Goal: Communication & Community: Answer question/provide support

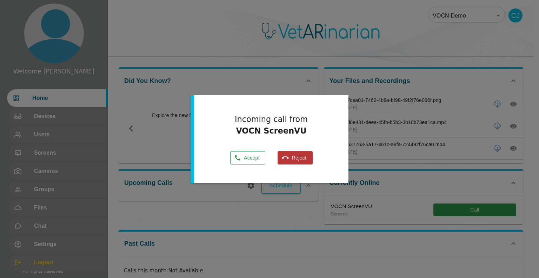
click at [244, 158] on button "Accept" at bounding box center [247, 158] width 35 height 14
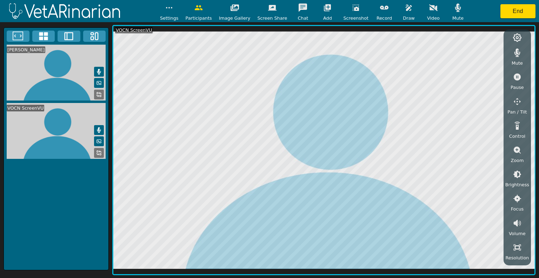
click at [406, 9] on icon "button" at bounding box center [409, 8] width 6 height 6
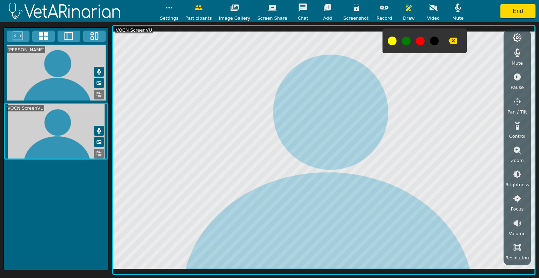
click at [448, 41] on icon "button" at bounding box center [452, 41] width 8 height 6
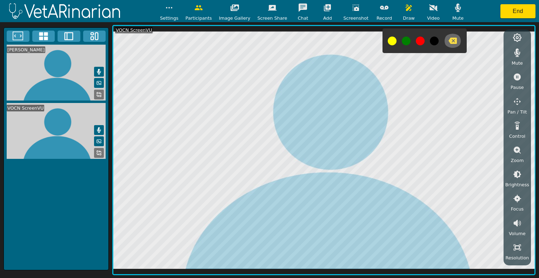
click at [448, 43] on icon "button" at bounding box center [452, 41] width 8 height 6
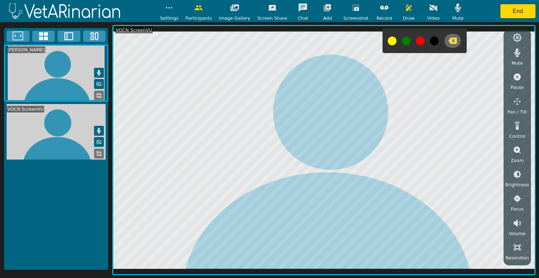
click at [448, 43] on icon "button" at bounding box center [452, 41] width 8 height 6
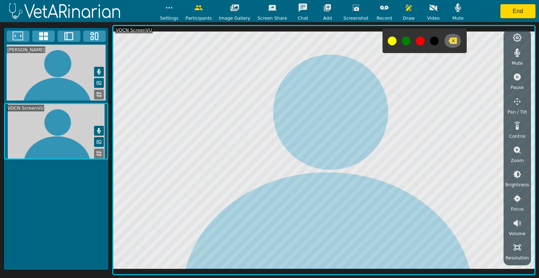
click at [448, 39] on icon "button" at bounding box center [452, 41] width 8 height 6
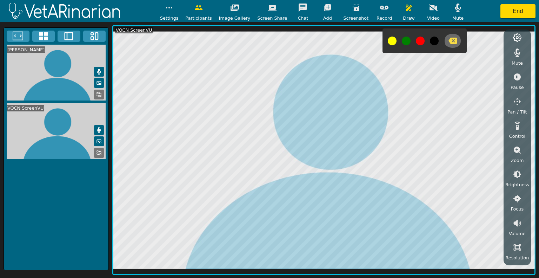
click at [448, 39] on icon "button" at bounding box center [452, 40] width 8 height 8
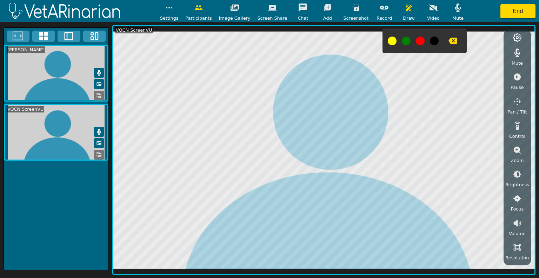
click at [448, 42] on icon "button" at bounding box center [452, 40] width 8 height 8
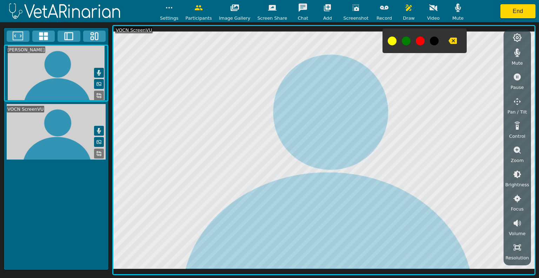
click at [448, 43] on icon "button" at bounding box center [452, 41] width 8 height 6
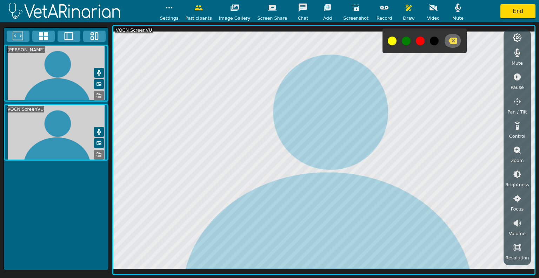
click at [448, 39] on icon "button" at bounding box center [452, 41] width 8 height 6
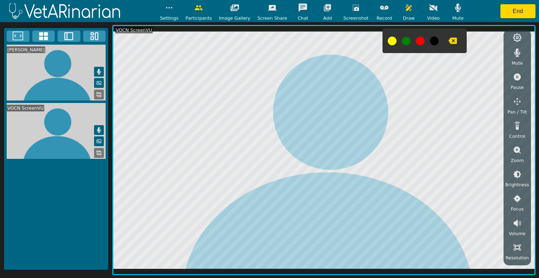
click at [101, 69] on icon at bounding box center [99, 72] width 6 height 6
click at [352, 7] on icon "button" at bounding box center [356, 8] width 8 height 8
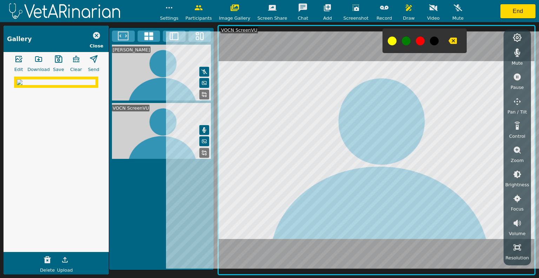
click at [203, 69] on icon at bounding box center [204, 72] width 6 height 6
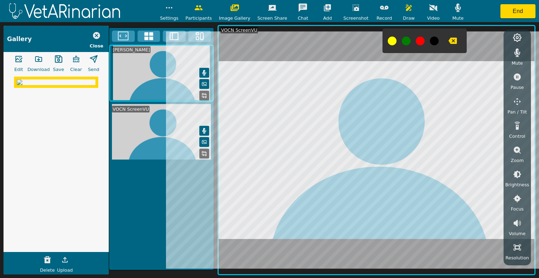
click at [448, 44] on icon "button" at bounding box center [452, 40] width 8 height 8
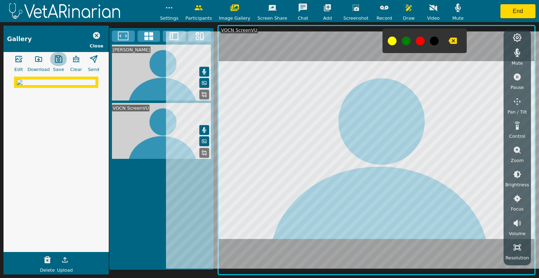
click at [56, 60] on icon "button" at bounding box center [58, 58] width 7 height 7
click at [353, 7] on icon "button" at bounding box center [356, 8] width 6 height 6
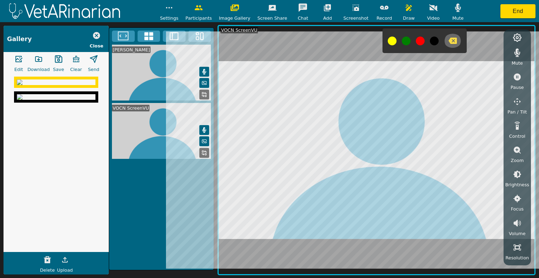
click at [448, 41] on icon "button" at bounding box center [452, 41] width 8 height 6
click at [448, 42] on icon "button" at bounding box center [452, 41] width 8 height 6
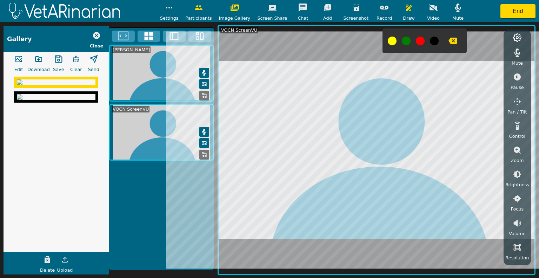
click at [448, 37] on icon "button" at bounding box center [452, 40] width 8 height 8
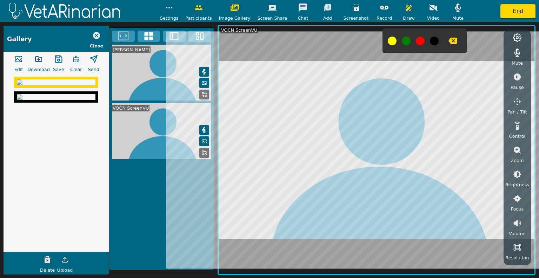
click at [352, 6] on icon "button" at bounding box center [356, 8] width 8 height 8
click at [353, 8] on icon "button" at bounding box center [356, 8] width 6 height 6
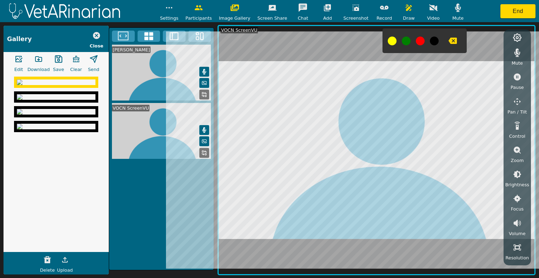
click at [448, 44] on icon "button" at bounding box center [452, 41] width 8 height 6
click at [354, 7] on button "button" at bounding box center [356, 8] width 18 height 14
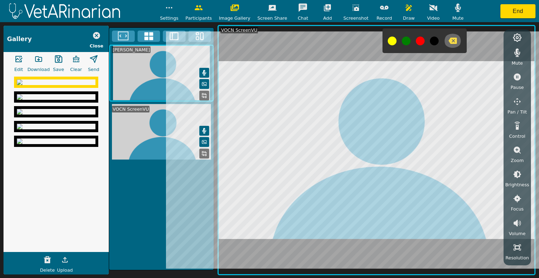
click at [448, 42] on icon "button" at bounding box center [452, 41] width 8 height 6
click at [353, 7] on icon "button" at bounding box center [356, 8] width 6 height 6
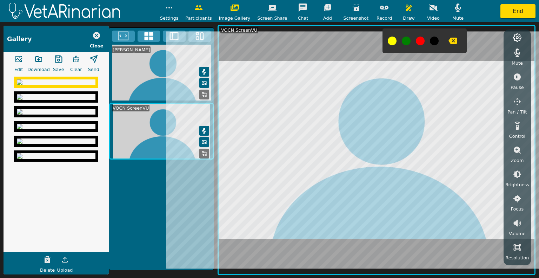
click at [55, 57] on icon "button" at bounding box center [58, 59] width 8 height 8
click at [51, 100] on img at bounding box center [56, 97] width 79 height 6
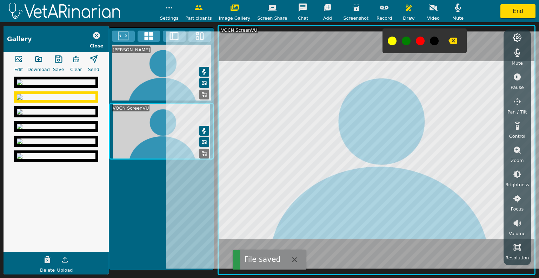
click at [52, 114] on img at bounding box center [56, 112] width 79 height 6
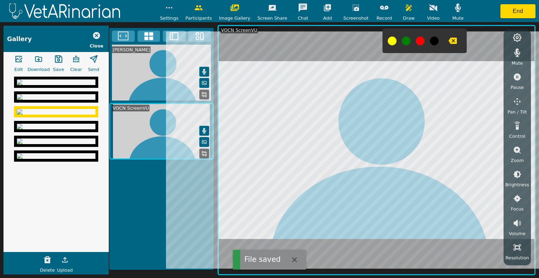
click at [55, 59] on icon "button" at bounding box center [58, 59] width 8 height 8
click at [36, 60] on icon "button" at bounding box center [38, 59] width 8 height 8
click at [46, 85] on img at bounding box center [56, 82] width 79 height 6
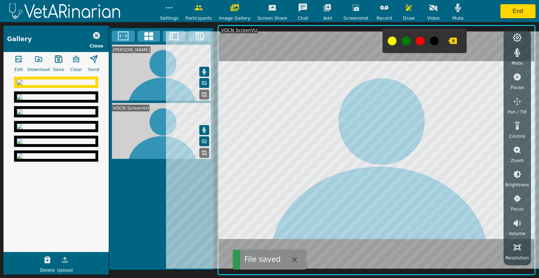
click at [39, 60] on icon "button" at bounding box center [38, 59] width 8 height 8
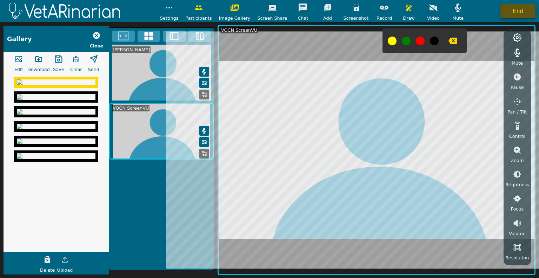
click at [508, 12] on button "End" at bounding box center [517, 11] width 35 height 14
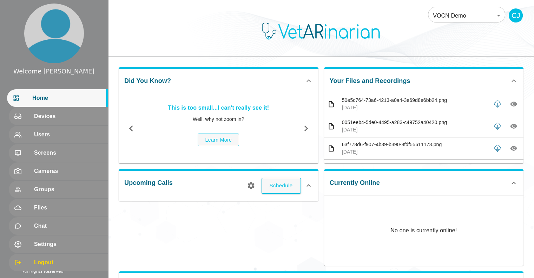
click at [510, 105] on icon "button" at bounding box center [513, 103] width 7 height 7
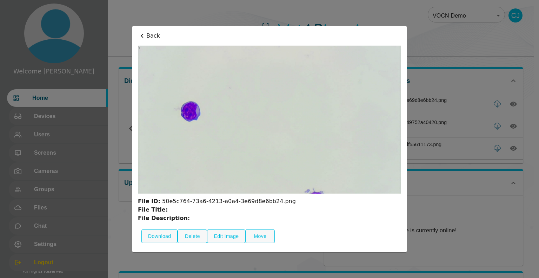
click at [507, 124] on div at bounding box center [269, 139] width 539 height 278
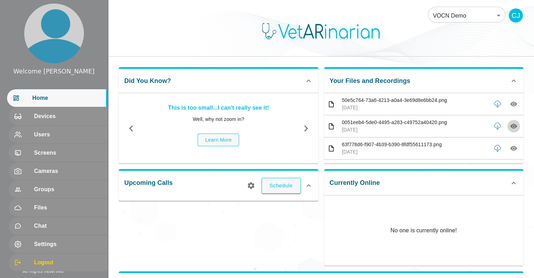
click at [510, 124] on icon "button" at bounding box center [513, 126] width 7 height 5
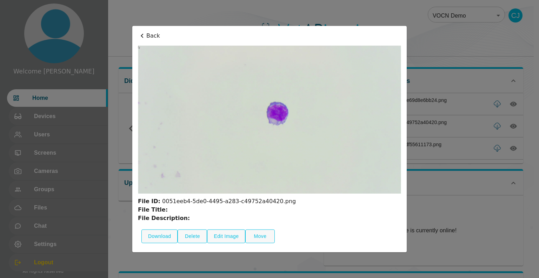
click at [501, 149] on div at bounding box center [269, 139] width 539 height 278
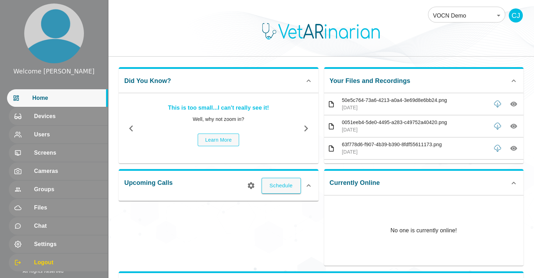
click at [510, 147] on icon "button" at bounding box center [513, 148] width 7 height 7
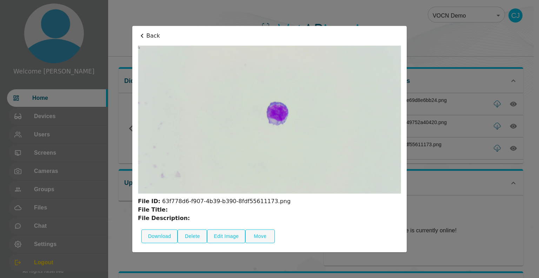
click at [520, 159] on div at bounding box center [269, 139] width 539 height 278
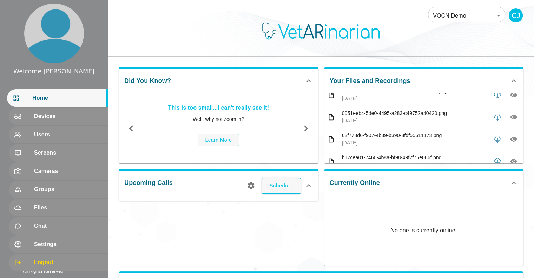
scroll to position [14, 0]
